Goal: Information Seeking & Learning: Learn about a topic

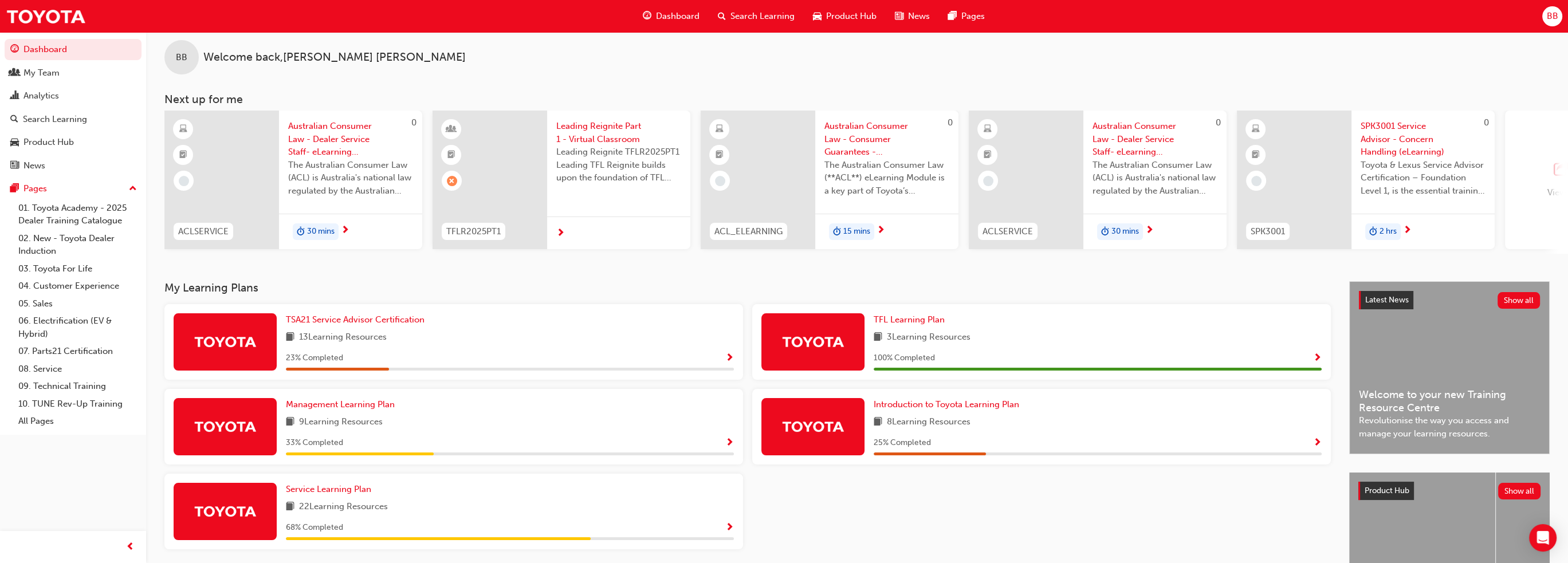
scroll to position [6, 0]
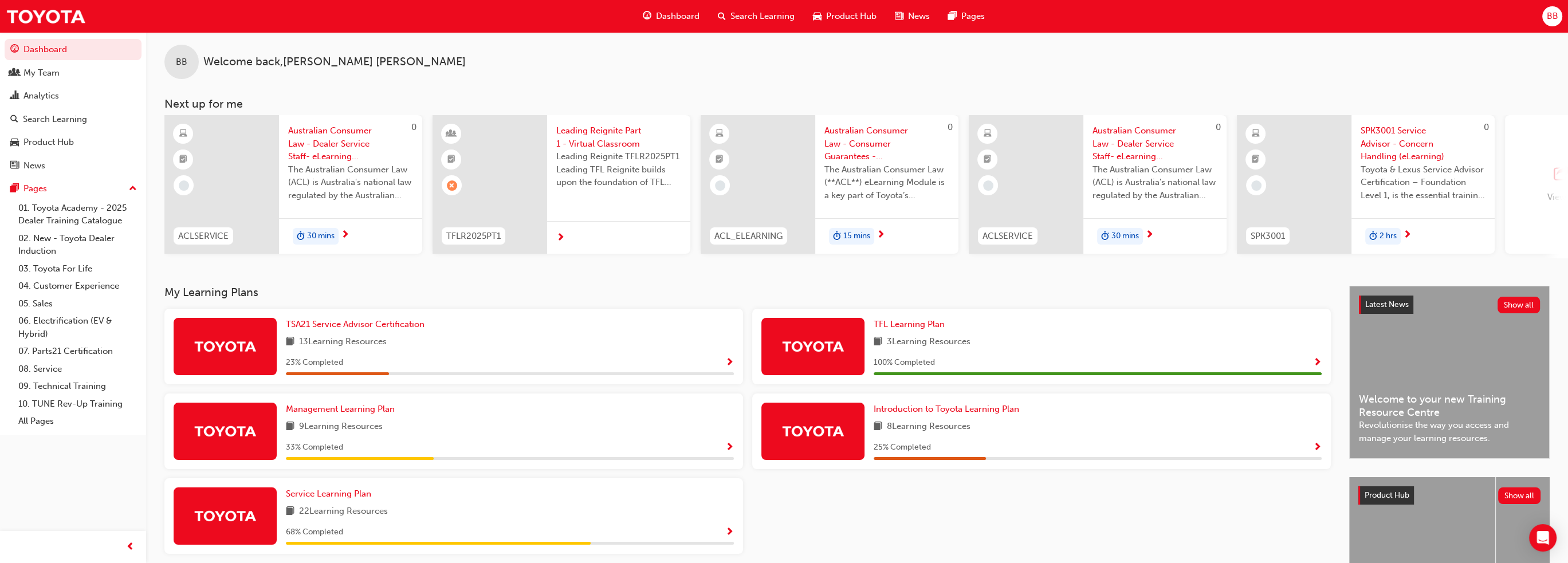
click at [1552, 12] on span "BB" at bounding box center [1552, 16] width 12 height 13
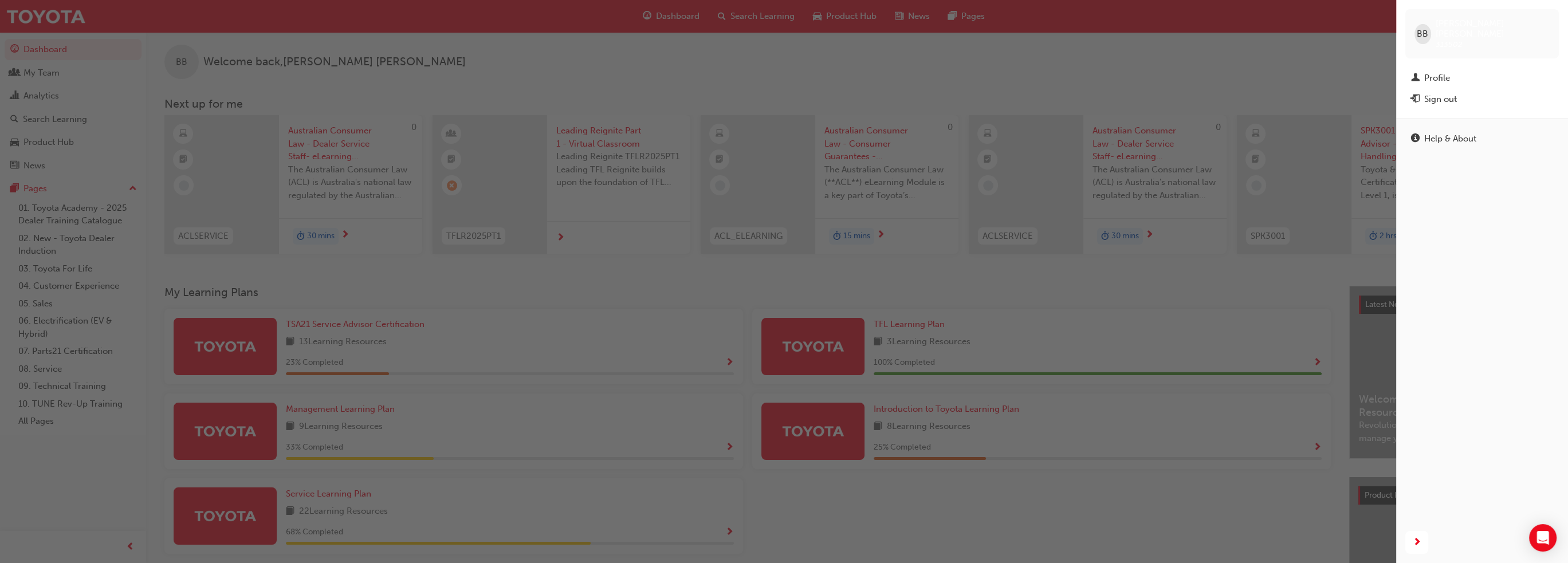
click at [1289, 9] on div "button" at bounding box center [698, 281] width 1396 height 563
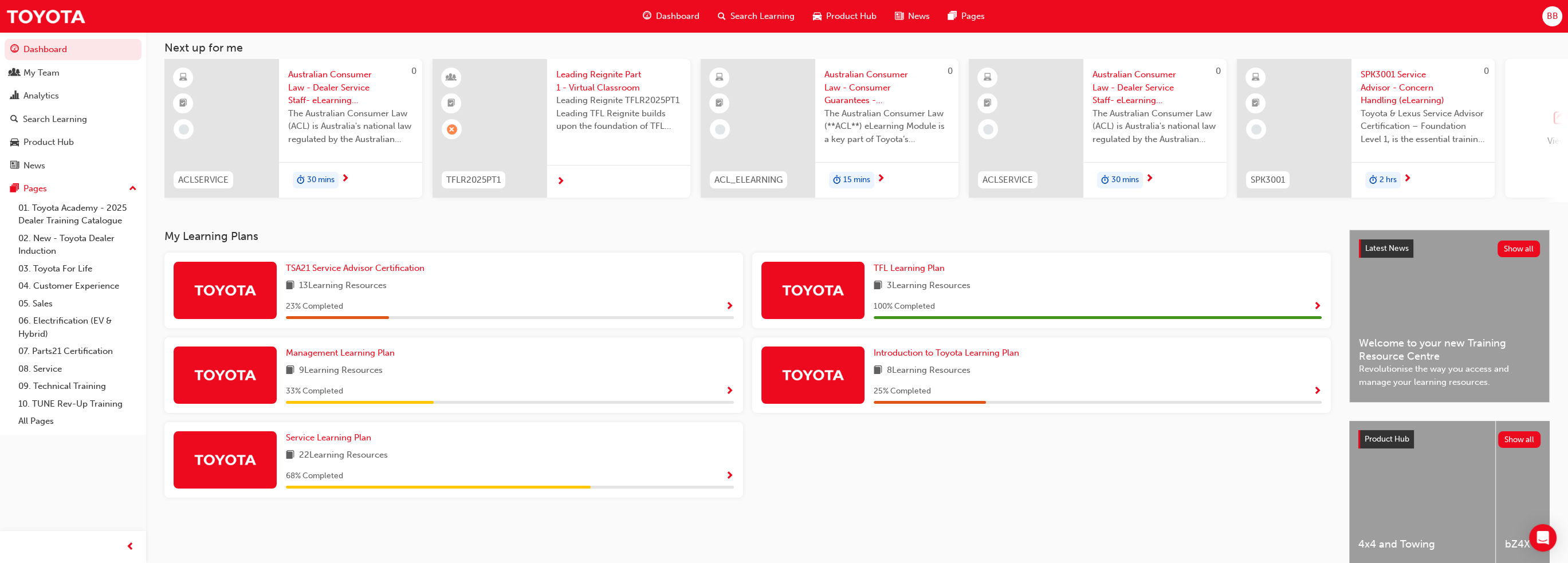
scroll to position [120, 0]
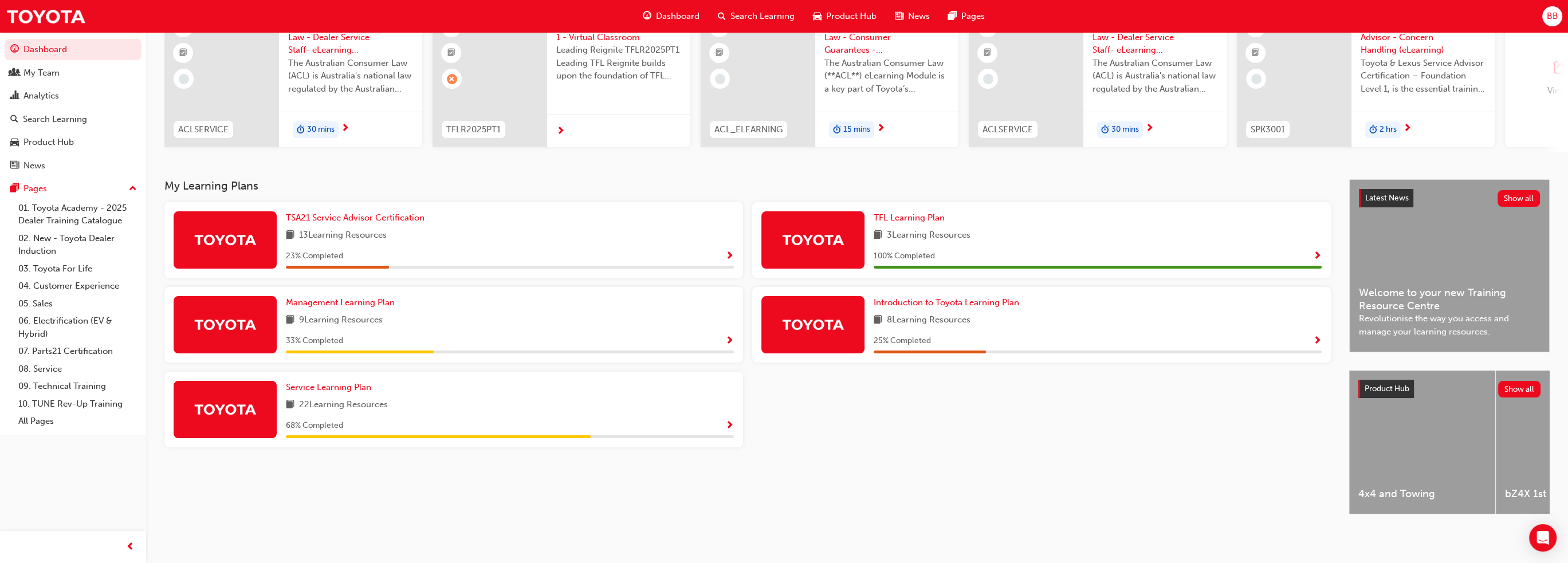
click at [730, 252] on span "Show Progress" at bounding box center [730, 257] width 9 height 10
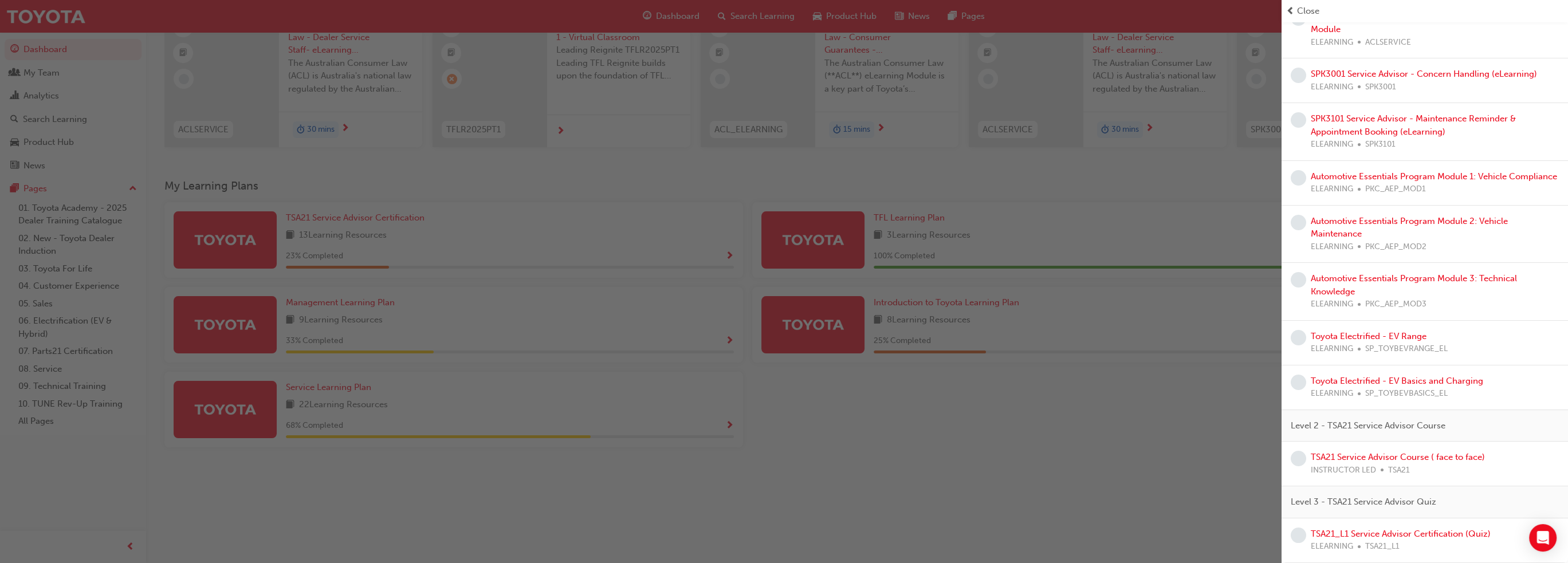
scroll to position [0, 0]
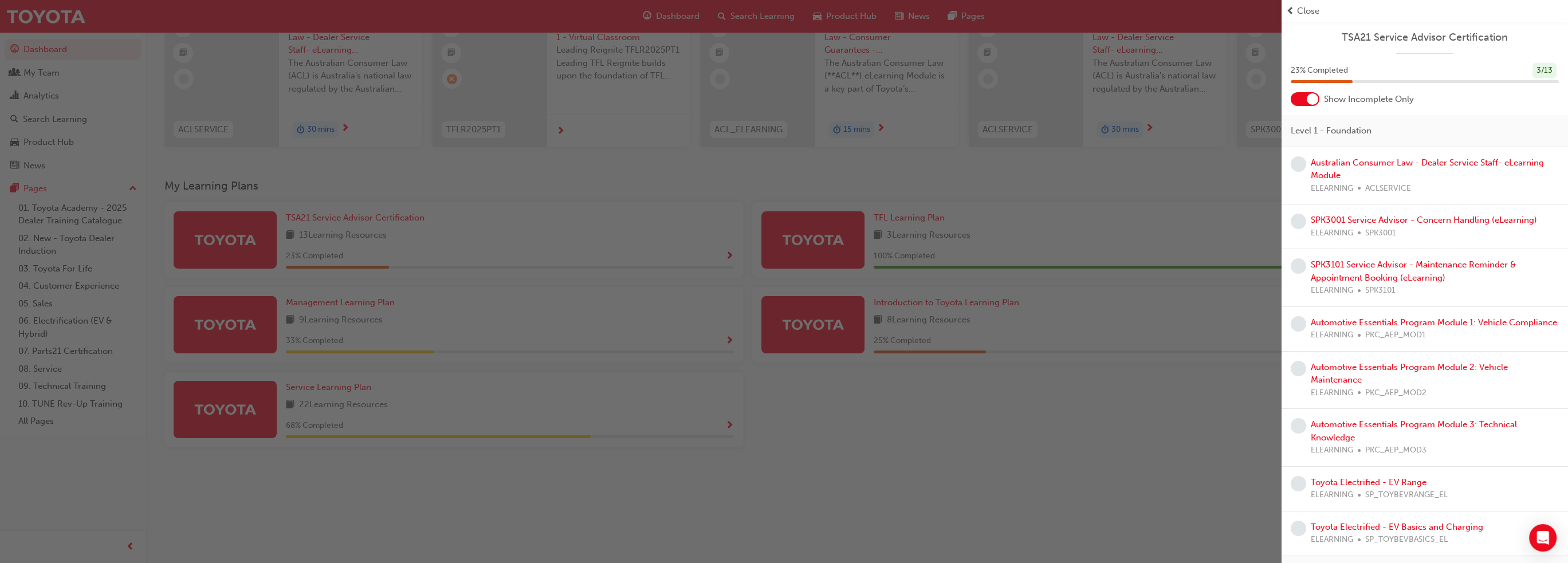
click at [1290, 10] on span "prev-icon" at bounding box center [1291, 11] width 9 height 13
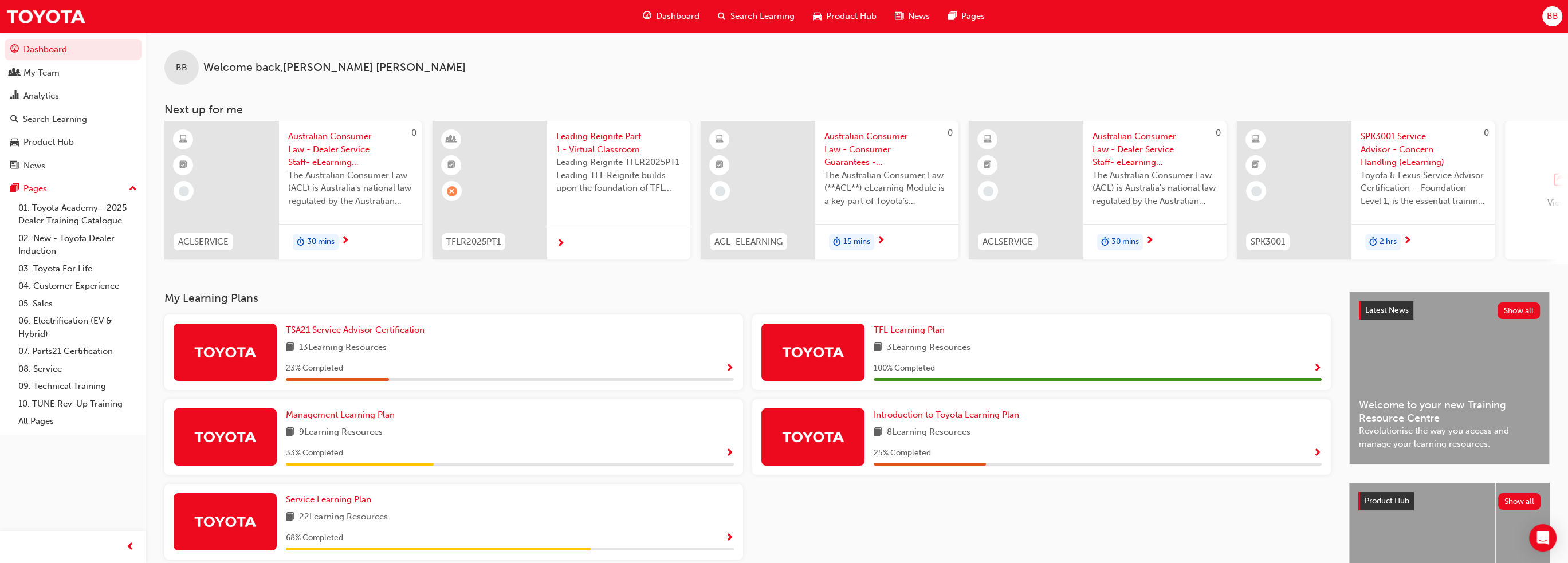
click at [578, 137] on span "Leading Reignite Part 1 - Virtual Classroom" at bounding box center [619, 143] width 125 height 26
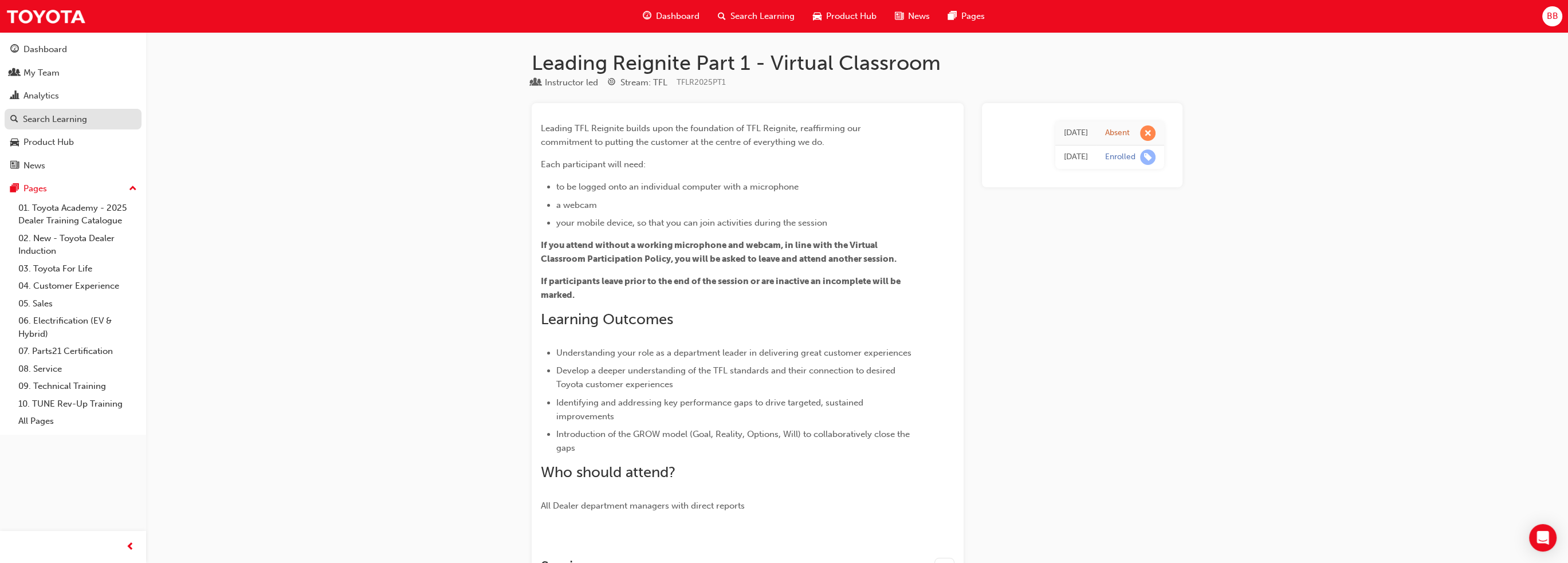
click at [63, 118] on div "Search Learning" at bounding box center [54, 119] width 64 height 13
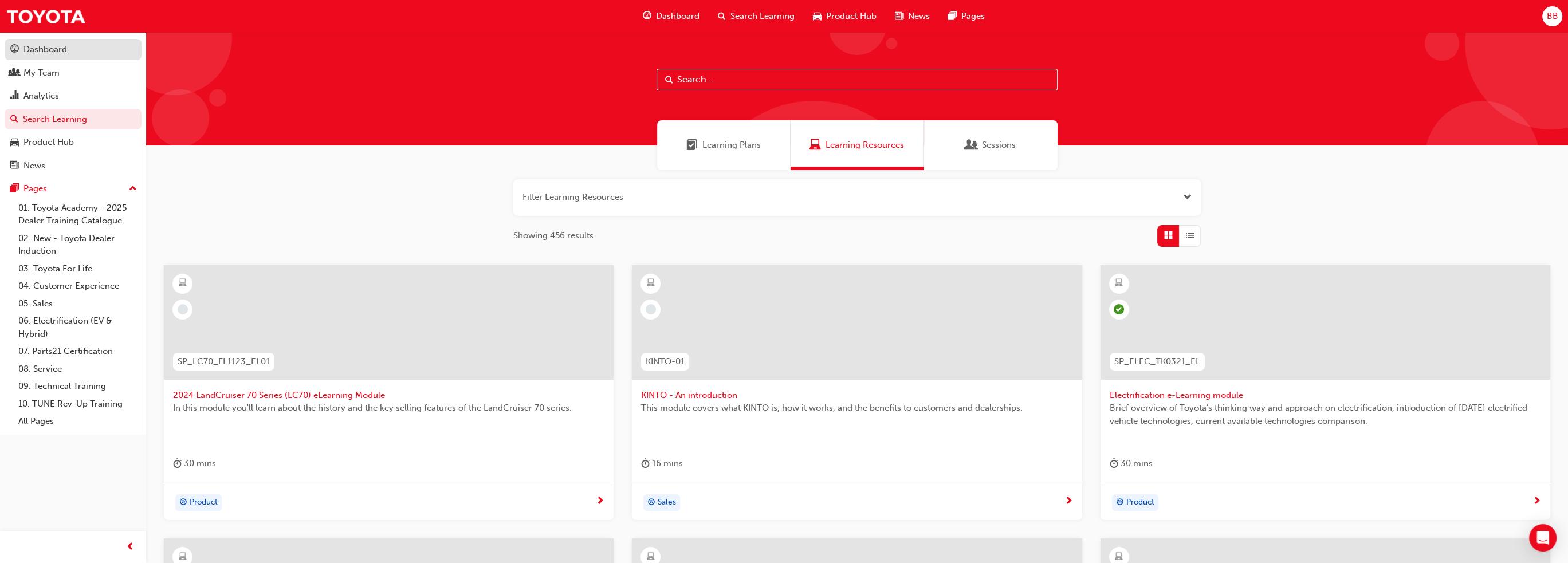
click at [51, 47] on div "Dashboard" at bounding box center [45, 49] width 43 height 13
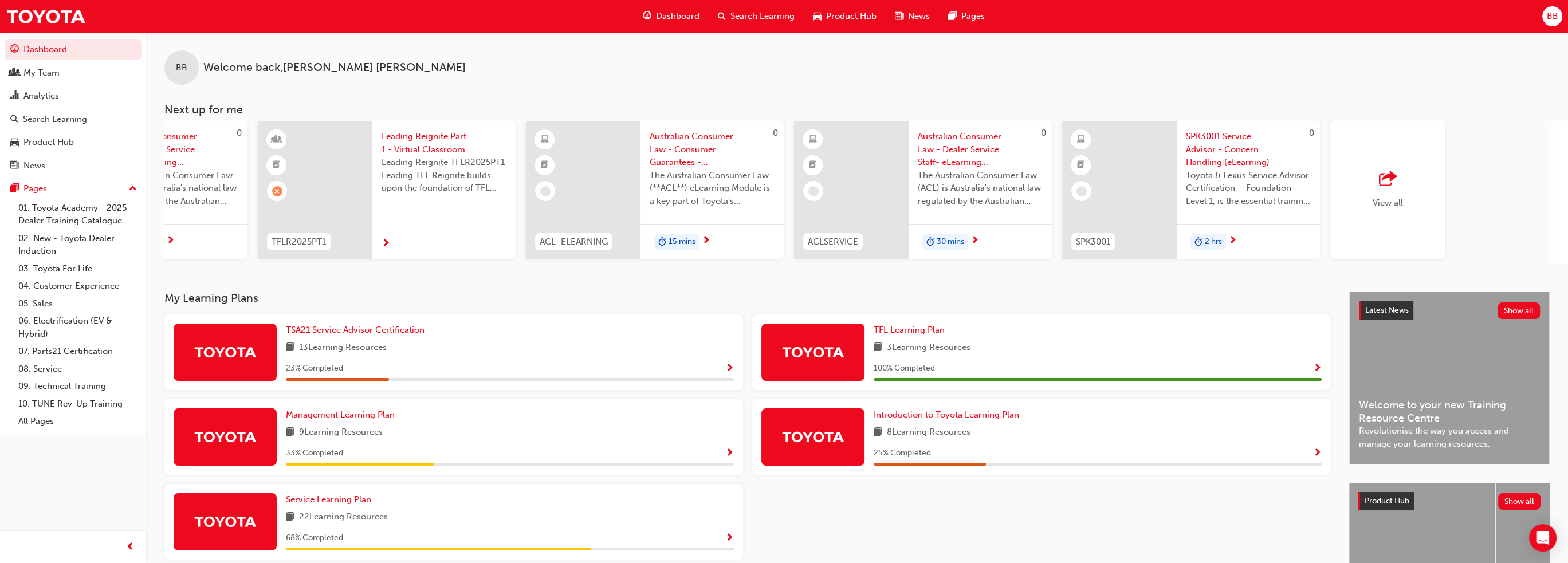
scroll to position [0, 176]
click at [1416, 181] on div "View all" at bounding box center [1386, 190] width 115 height 138
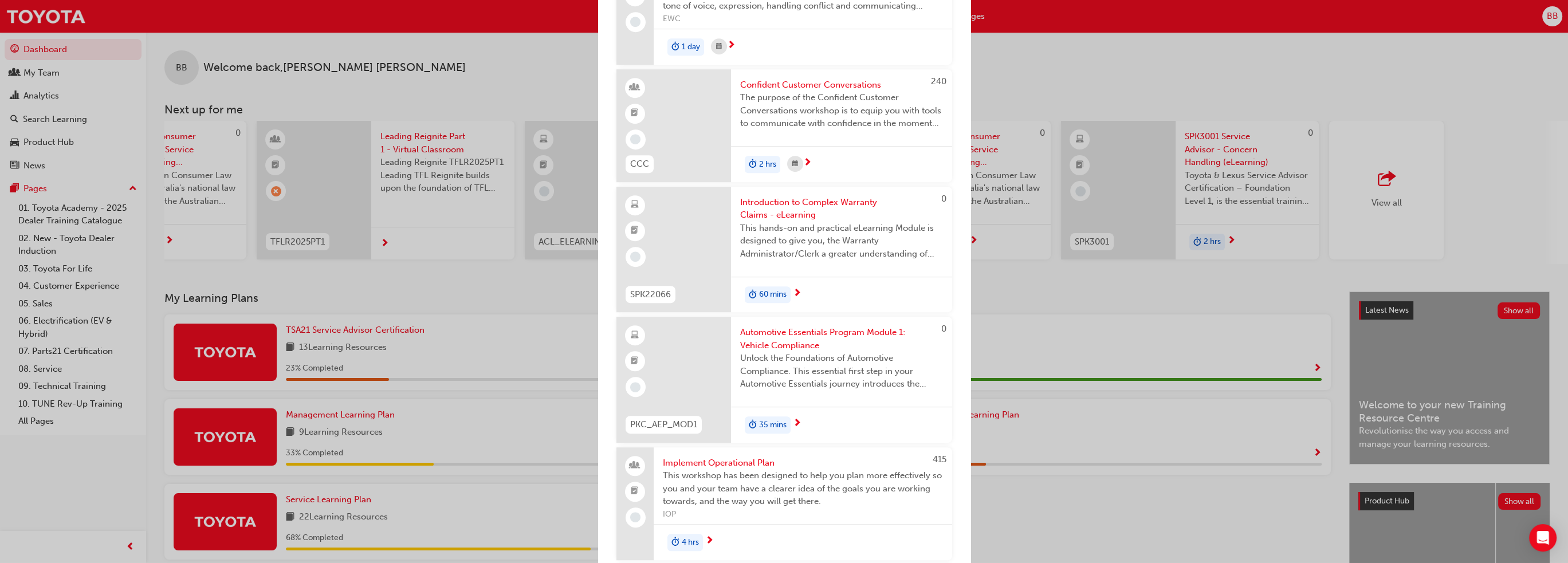
scroll to position [1261, 0]
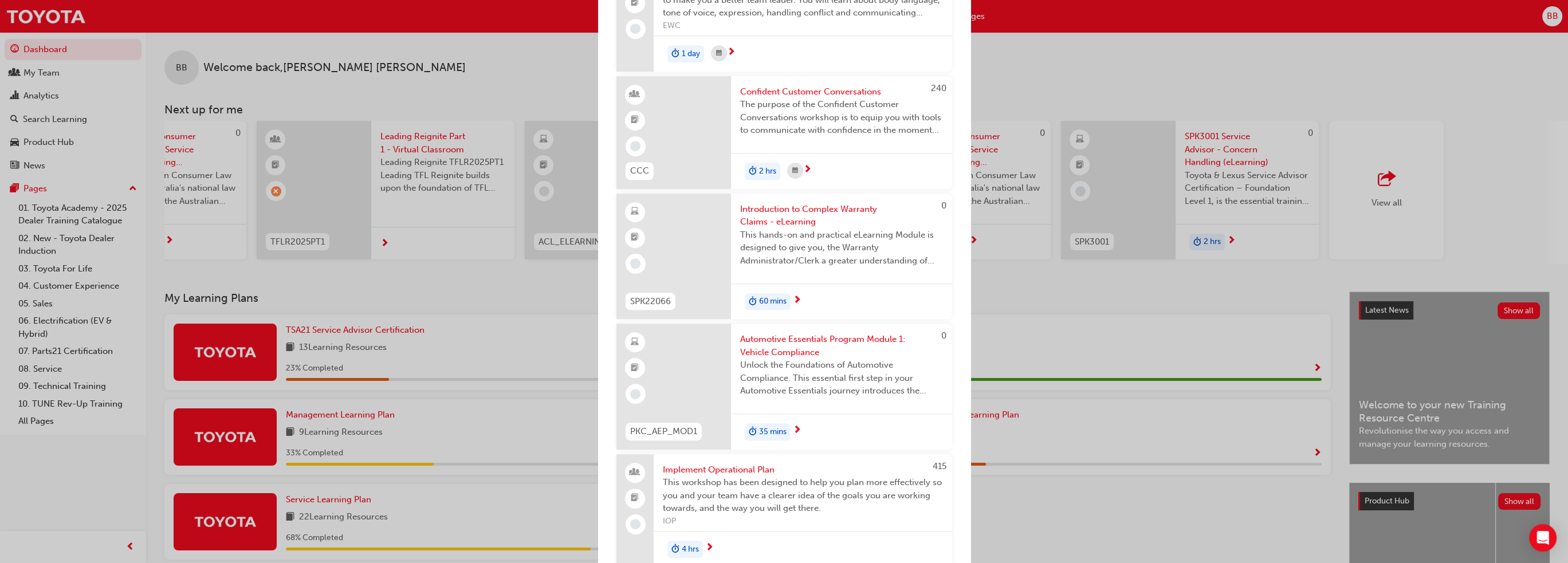
click at [481, 65] on div "Next up for me 0 ACLSERVICE Australian Consumer Law - Dealer Service Staff- eLe…" at bounding box center [784, 281] width 1568 height 563
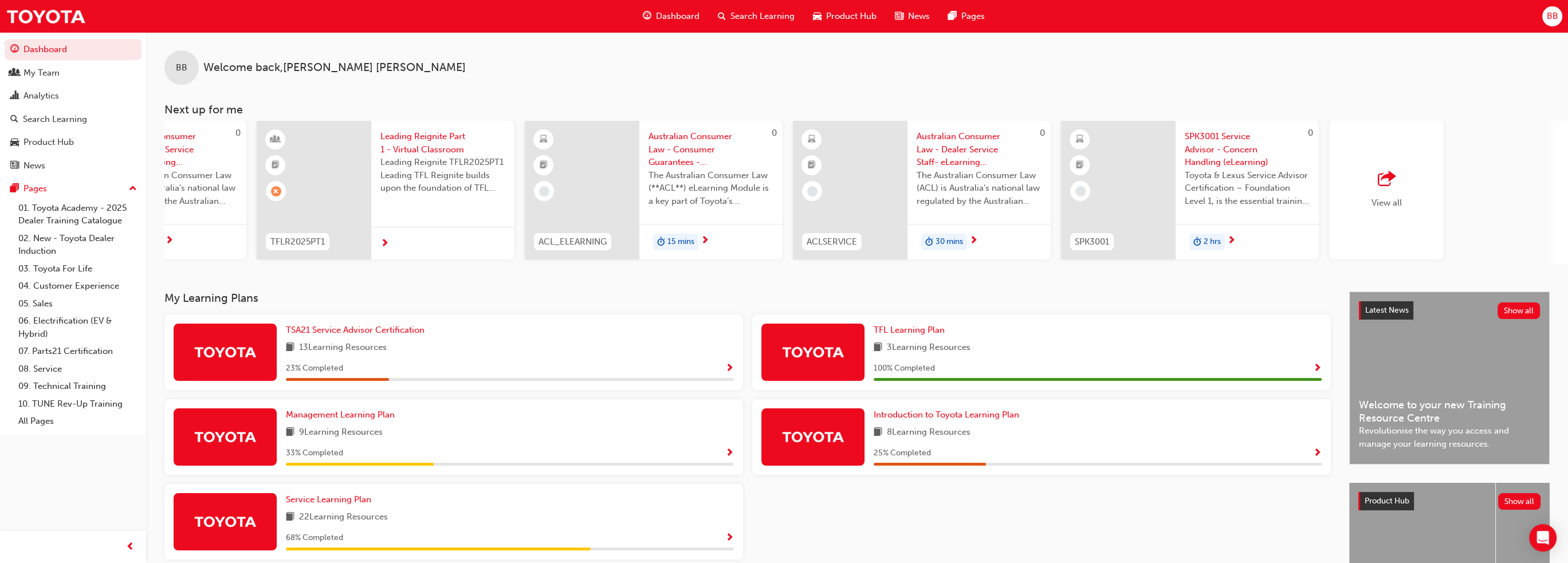
click at [380, 241] on div at bounding box center [385, 244] width 9 height 14
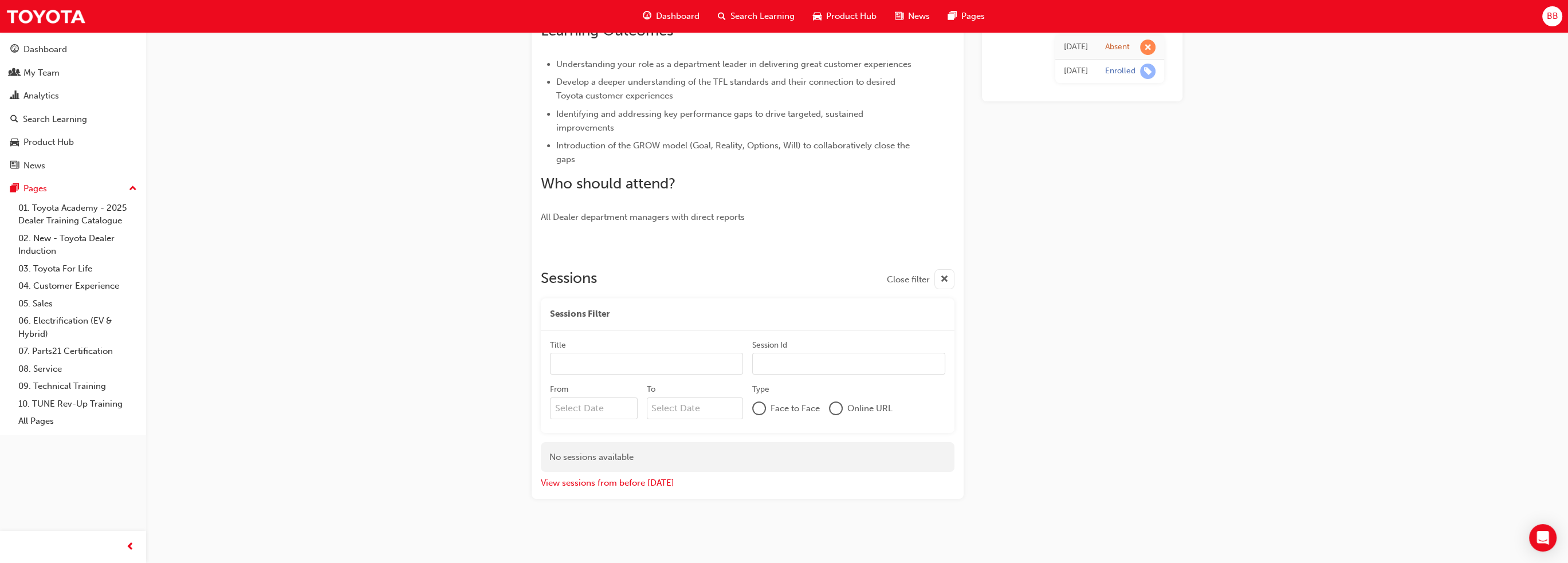
scroll to position [289, 0]
click at [599, 485] on button "View sessions from before [DATE]" at bounding box center [607, 483] width 133 height 13
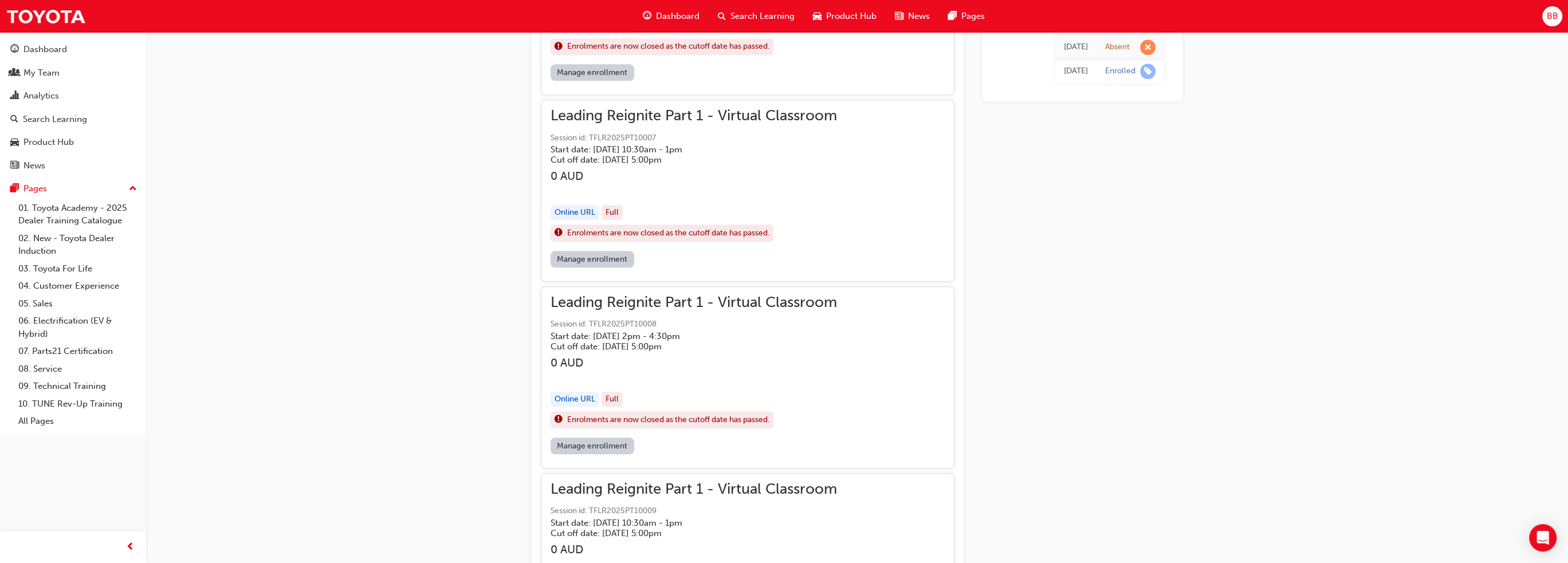
scroll to position [1654, 0]
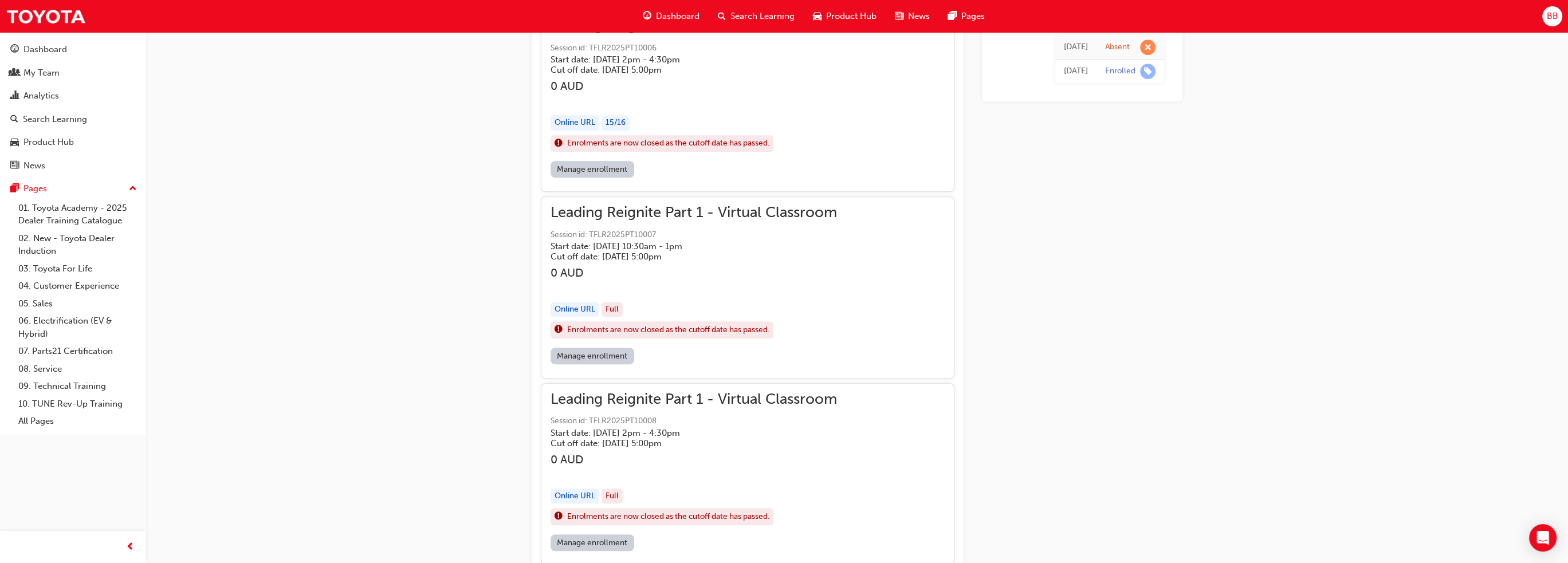
click at [1079, 74] on div "[DATE]" at bounding box center [1076, 71] width 24 height 13
click at [1147, 68] on span "learningRecordVerb_ENROLL-icon" at bounding box center [1147, 71] width 15 height 15
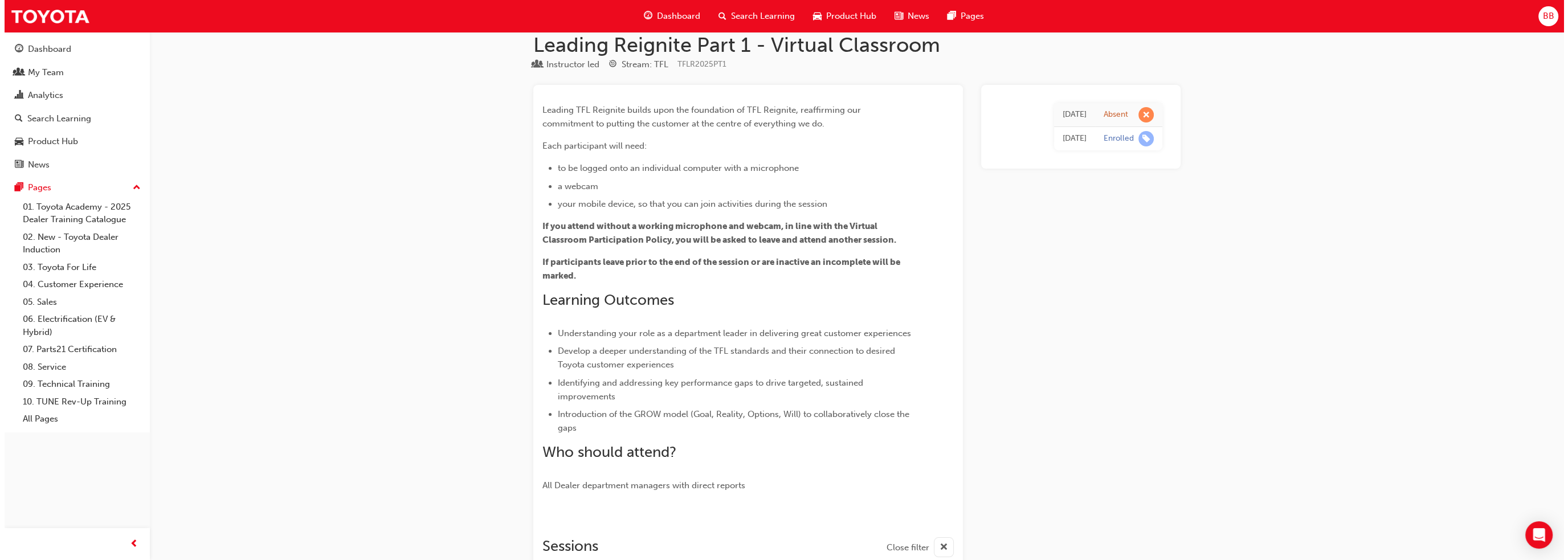
scroll to position [0, 0]
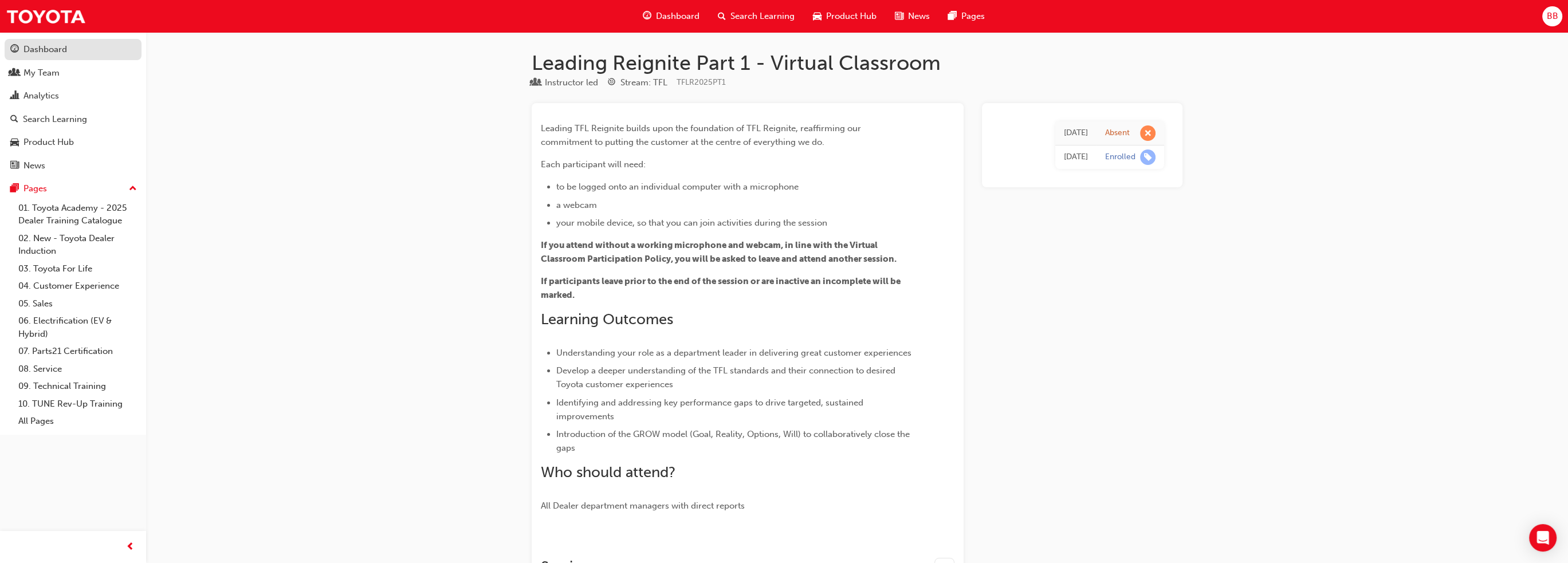
click at [38, 51] on div "Dashboard" at bounding box center [45, 49] width 43 height 13
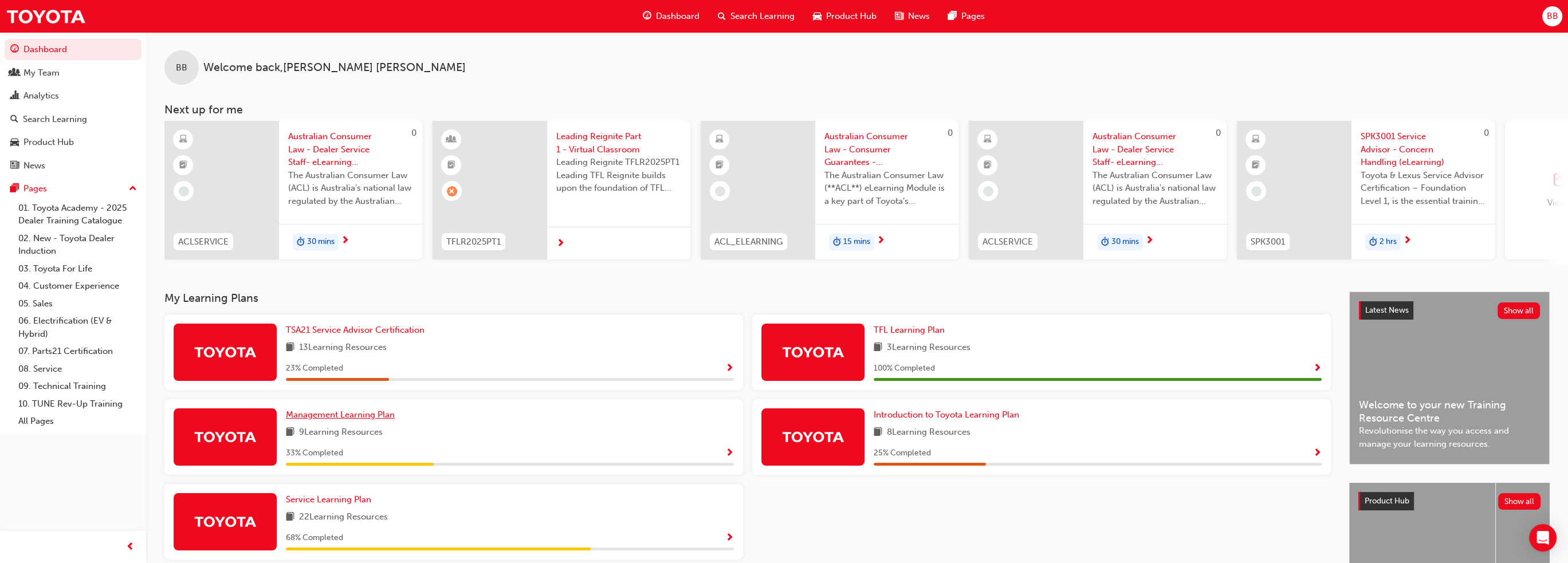
click at [348, 417] on span "Management Learning Plan" at bounding box center [340, 415] width 109 height 10
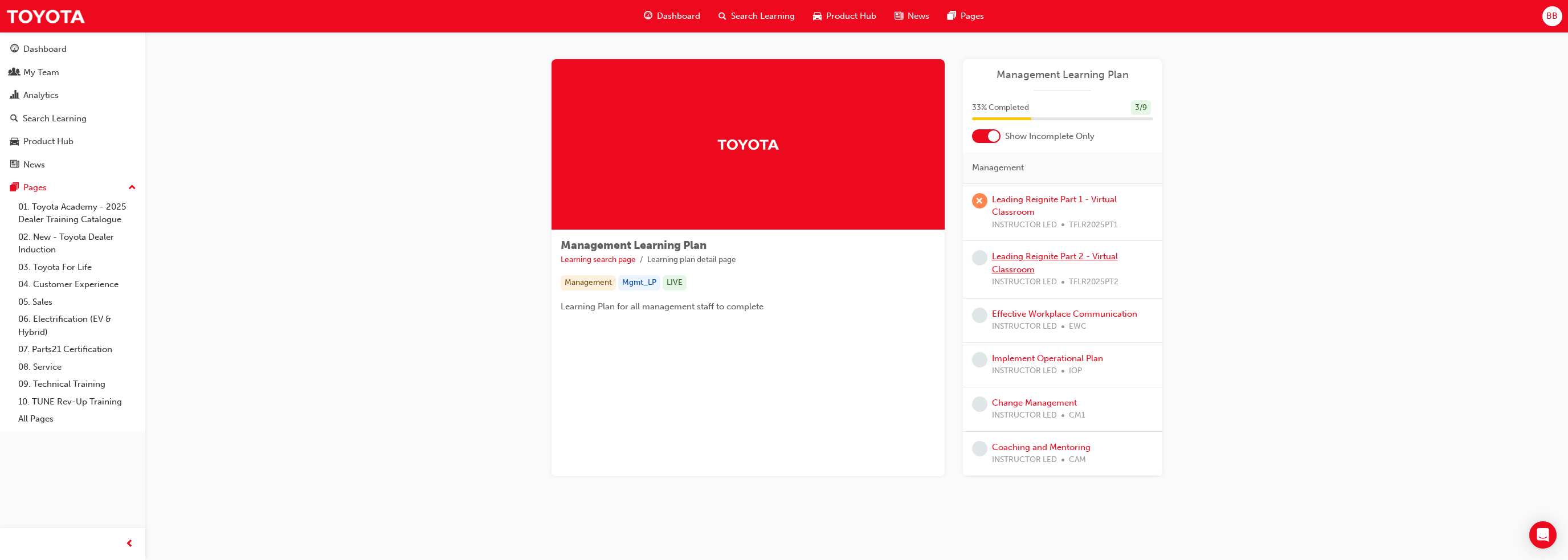
click at [1078, 252] on link "Leading Reignite Part 2 - Virtual Classroom" at bounding box center [1054, 263] width 126 height 23
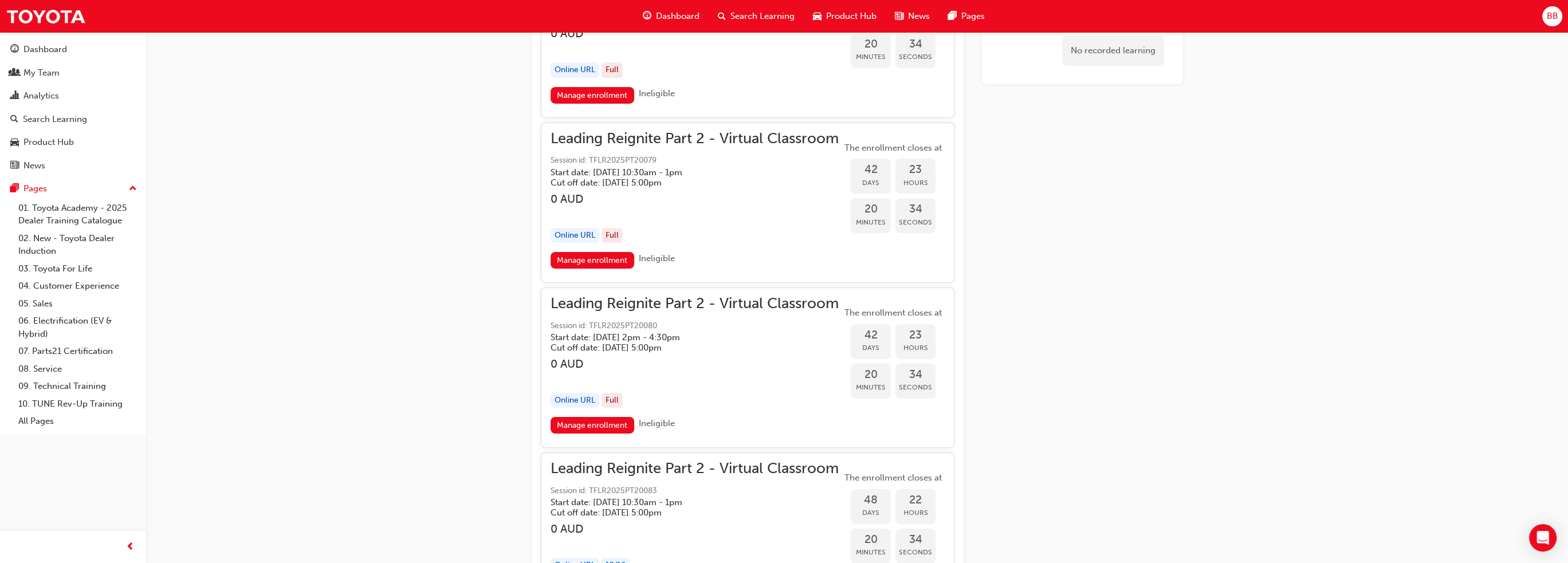
scroll to position [7451, 0]
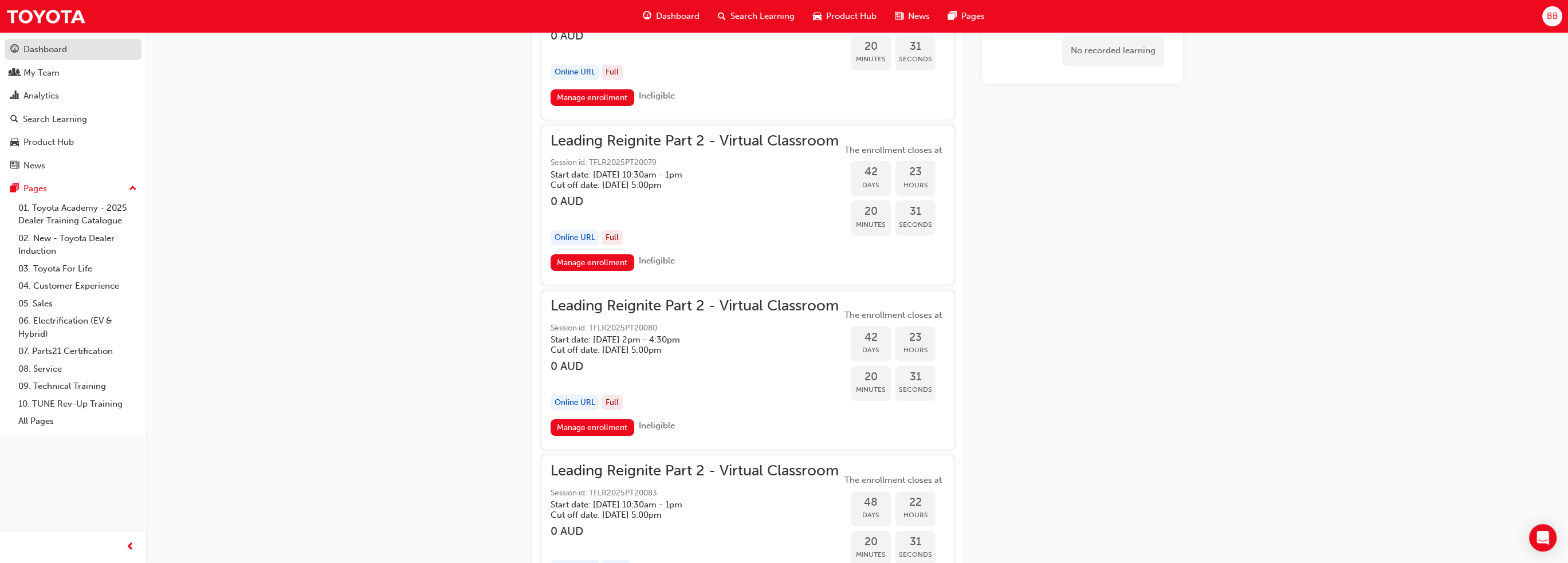
click at [37, 44] on div "Dashboard" at bounding box center [45, 49] width 43 height 13
